Goal: Task Accomplishment & Management: Use online tool/utility

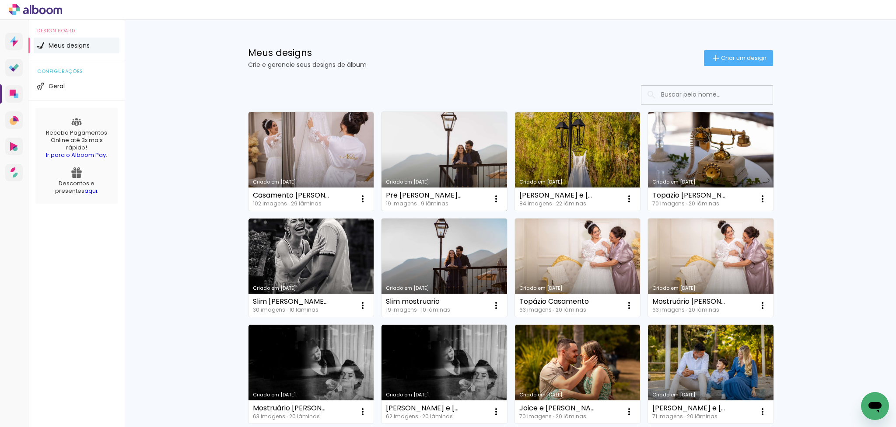
click at [451, 156] on link "Criado em [DATE]" at bounding box center [444, 161] width 126 height 99
click at [0, 0] on neon-animated-pages "Confirmar Cancelar" at bounding box center [0, 0] width 0 height 0
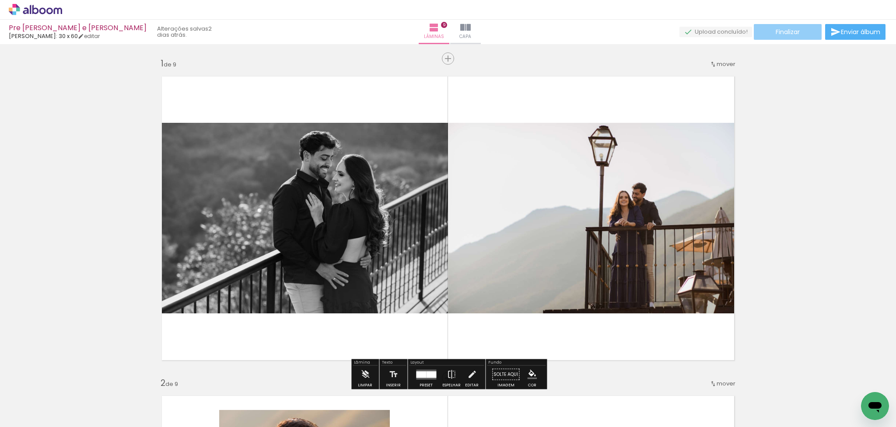
click at [780, 34] on span "Finalizar" at bounding box center [788, 32] width 24 height 6
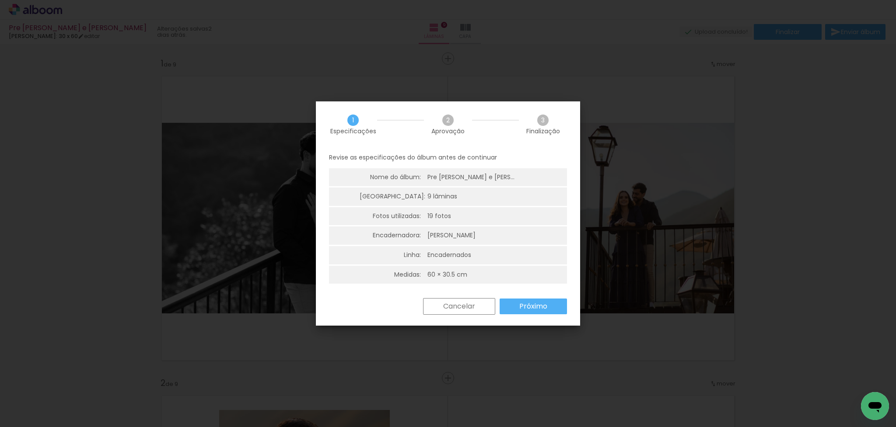
click at [0, 0] on slot "Próximo" at bounding box center [0, 0] width 0 height 0
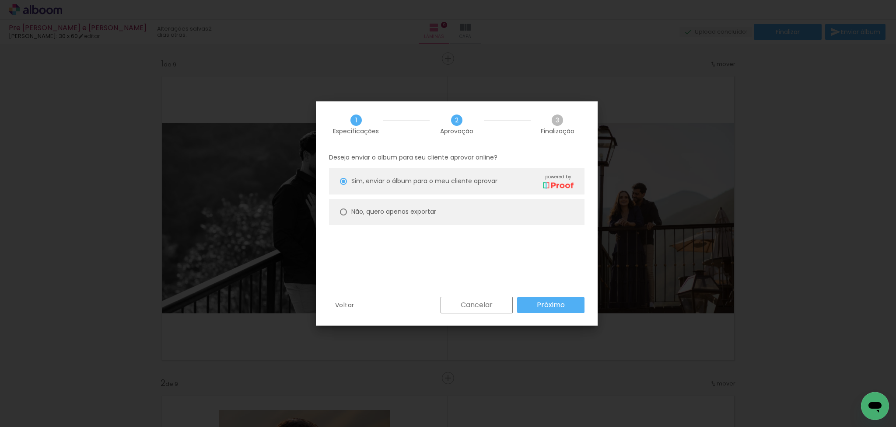
click at [533, 304] on paper-button "Próximo" at bounding box center [550, 305] width 67 height 16
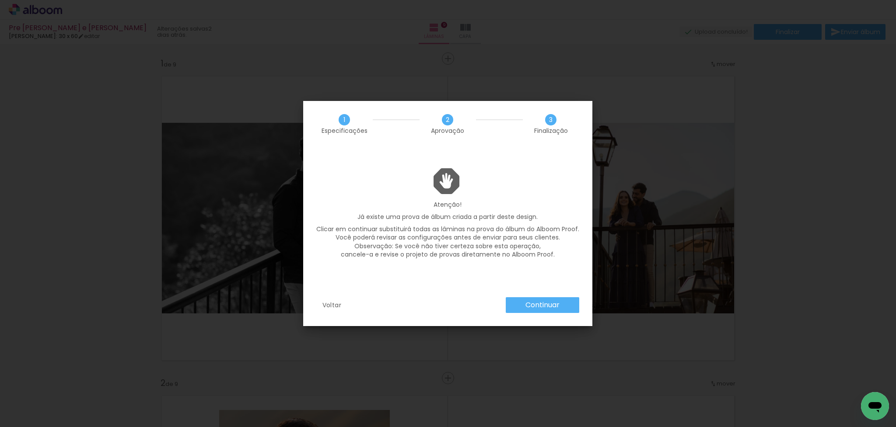
click at [0, 0] on slot "Continuar" at bounding box center [0, 0] width 0 height 0
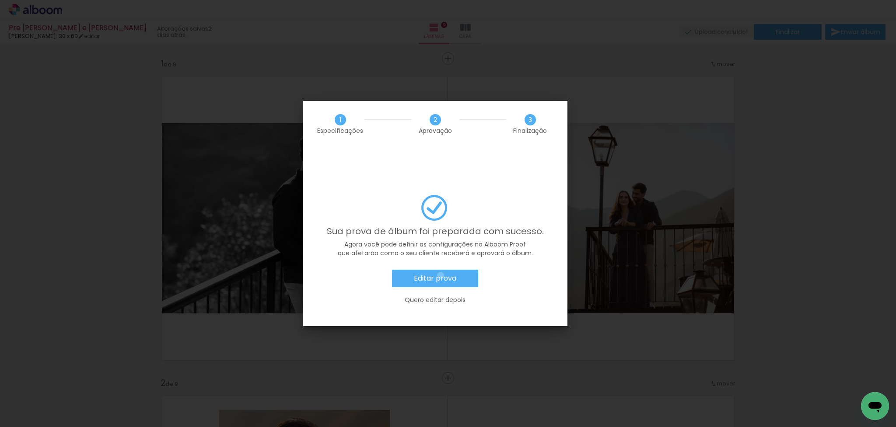
click at [0, 0] on slot "Editar prova" at bounding box center [0, 0] width 0 height 0
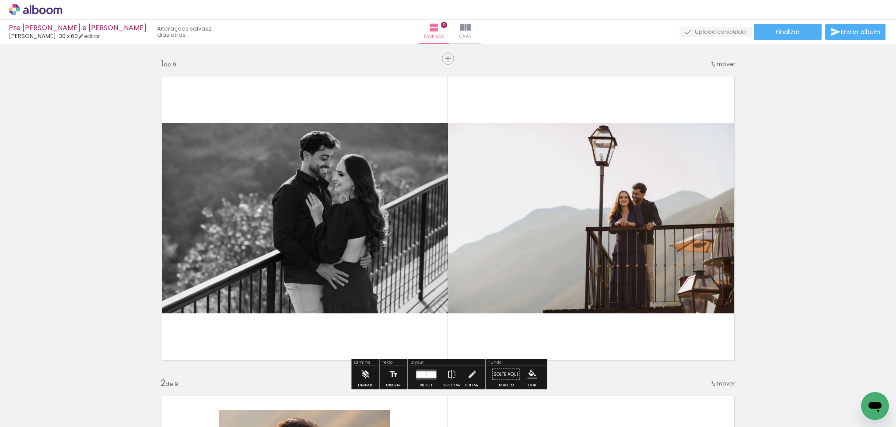
click at [43, 17] on div "› Editor de álbum" at bounding box center [448, 10] width 896 height 20
click at [45, 13] on icon at bounding box center [42, 10] width 7 height 7
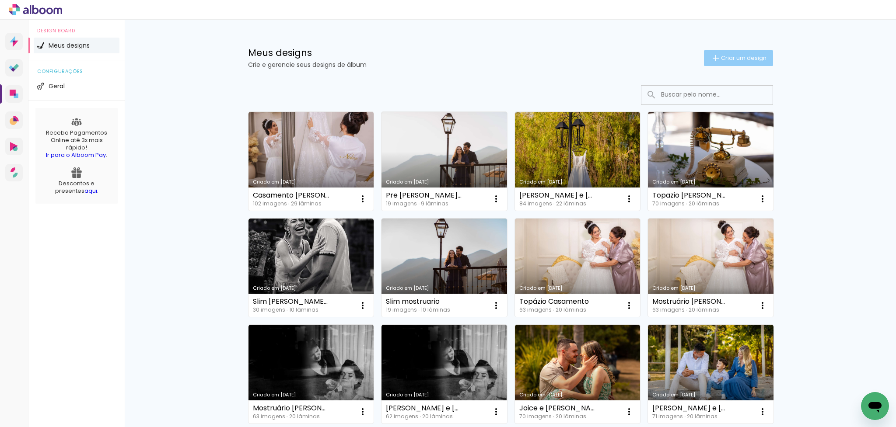
click at [736, 57] on span "Criar um design" at bounding box center [743, 58] width 45 height 6
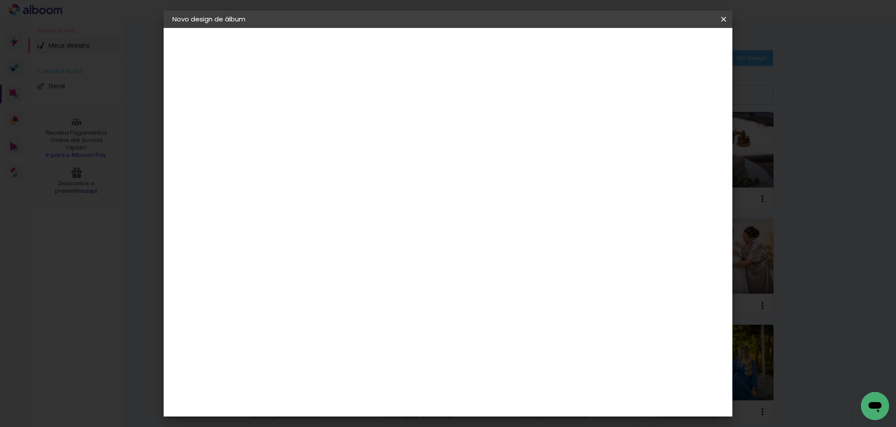
click at [315, 113] on input at bounding box center [315, 118] width 0 height 14
type input "Casamento Elen e [PERSON_NAME]"
type paper-input "Casamento Elen e [PERSON_NAME]"
click at [0, 0] on slot "Avançar" at bounding box center [0, 0] width 0 height 0
click at [378, 175] on paper-input-container at bounding box center [337, 167] width 94 height 20
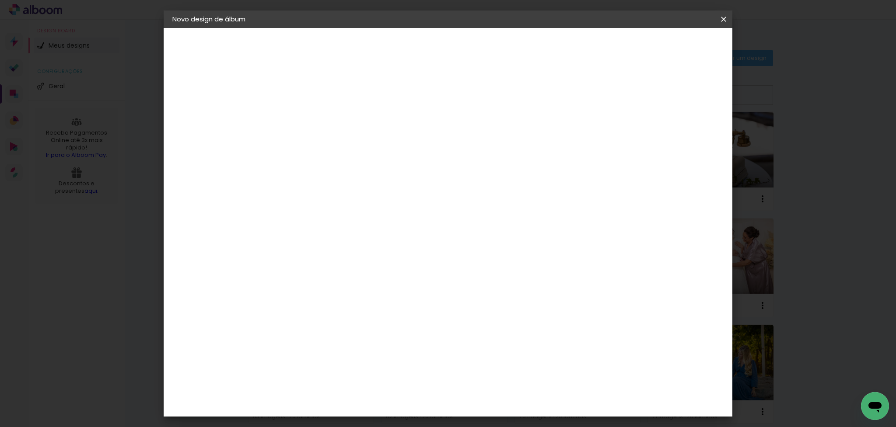
type input "[PERSON_NAME]"
type paper-input "[PERSON_NAME]"
click at [341, 198] on div "[PERSON_NAME]" at bounding box center [339, 197] width 58 height 7
click at [0, 0] on slot "Avançar" at bounding box center [0, 0] width 0 height 0
click at [350, 146] on input "text" at bounding box center [332, 153] width 34 height 14
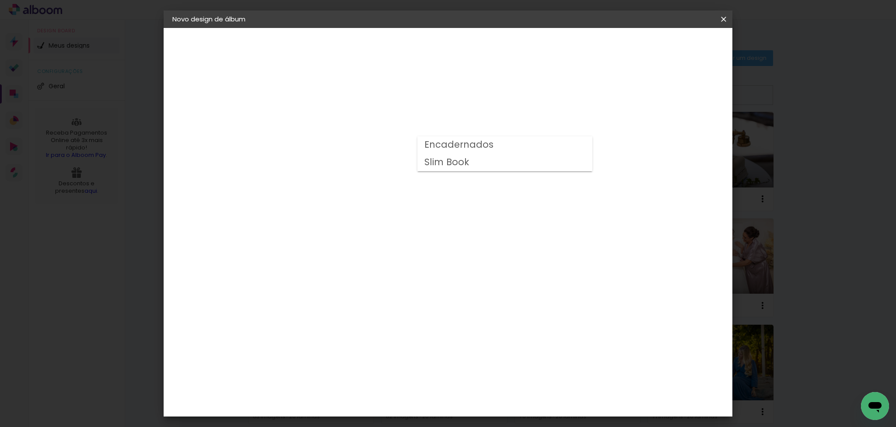
click at [0, 0] on slot "Encadernados" at bounding box center [0, 0] width 0 height 0
type input "Encadernados"
click at [374, 329] on span "30 x 60" at bounding box center [354, 338] width 41 height 18
click at [0, 0] on slot "Avançar" at bounding box center [0, 0] width 0 height 0
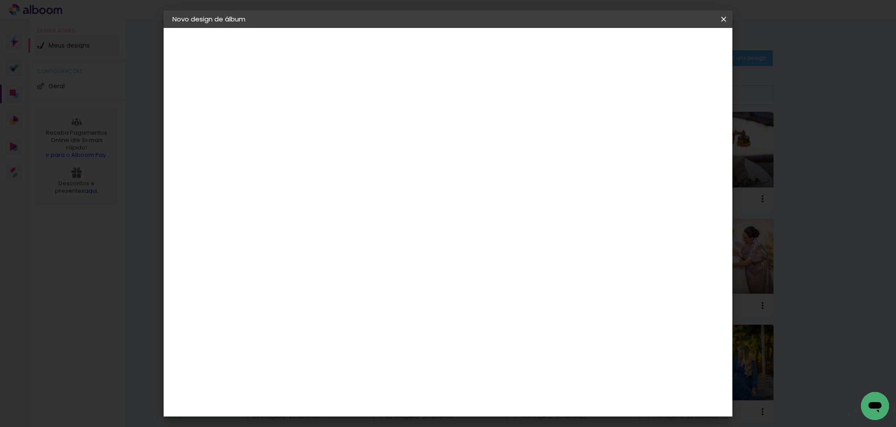
click at [675, 48] on span "Iniciar design" at bounding box center [656, 46] width 40 height 6
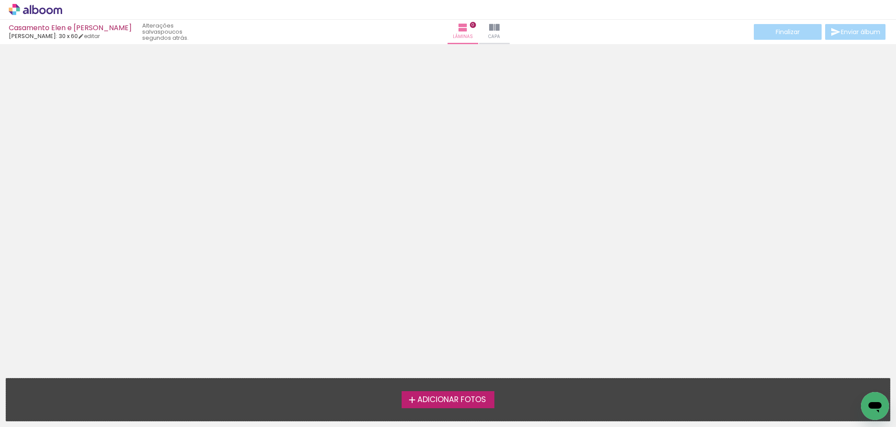
click at [448, 397] on span "Adicionar Fotos" at bounding box center [451, 400] width 69 height 8
click at [0, 0] on input "file" at bounding box center [0, 0] width 0 height 0
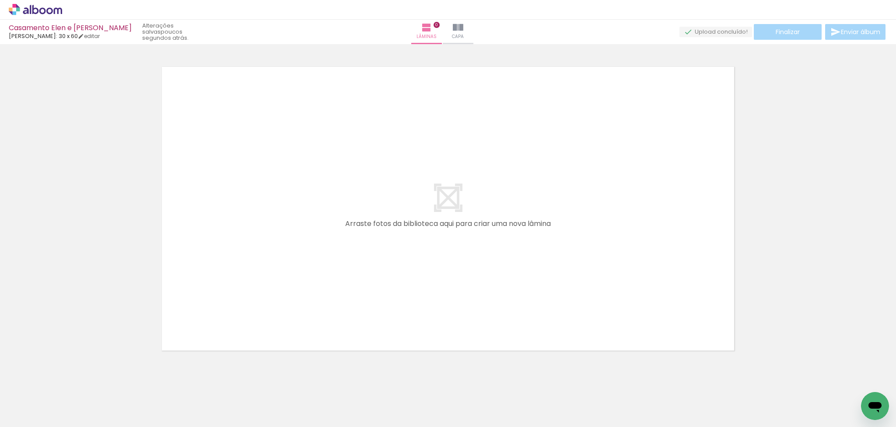
scroll to position [10, 0]
